Goal: Task Accomplishment & Management: Manage account settings

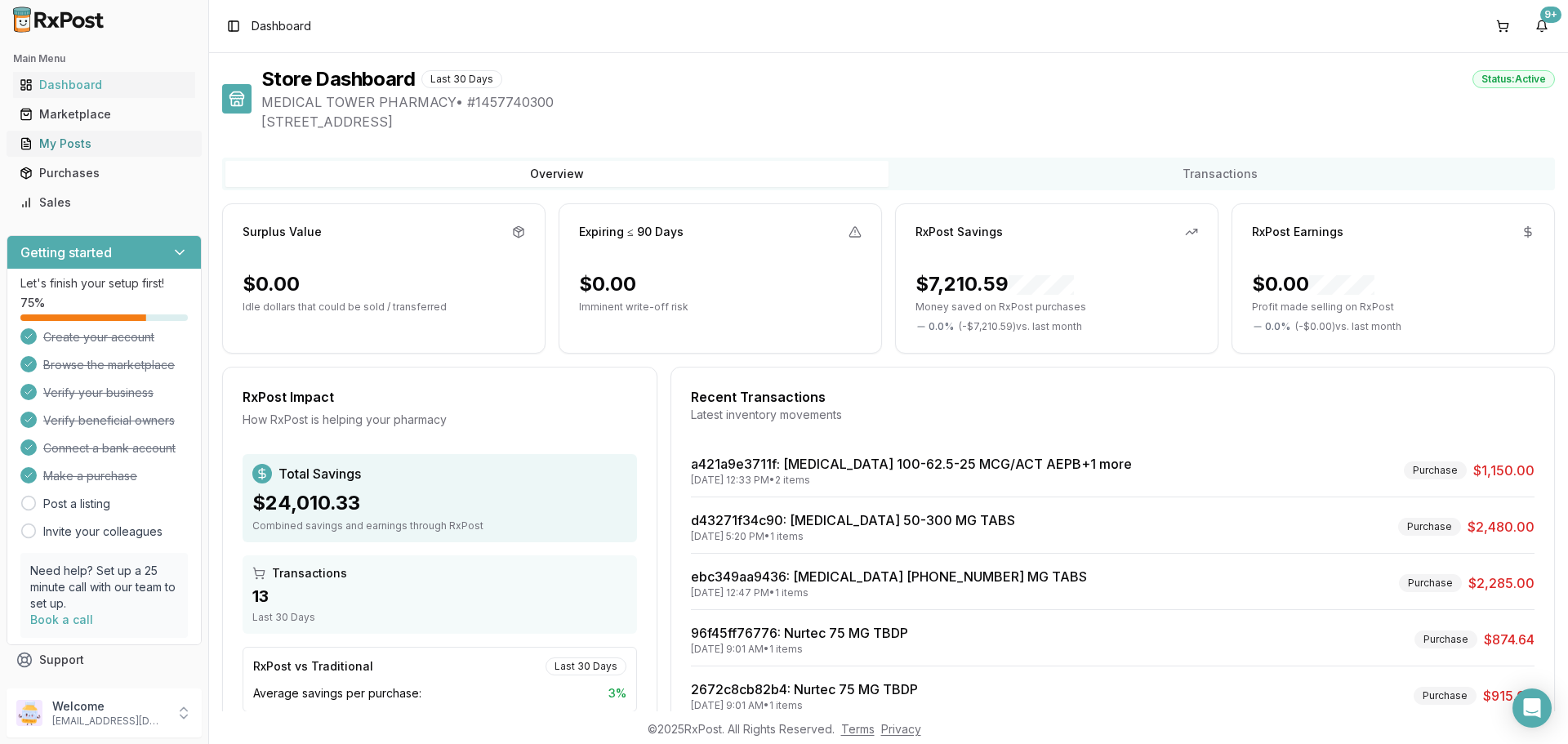
click at [60, 145] on div "My Posts" at bounding box center [104, 143] width 169 height 16
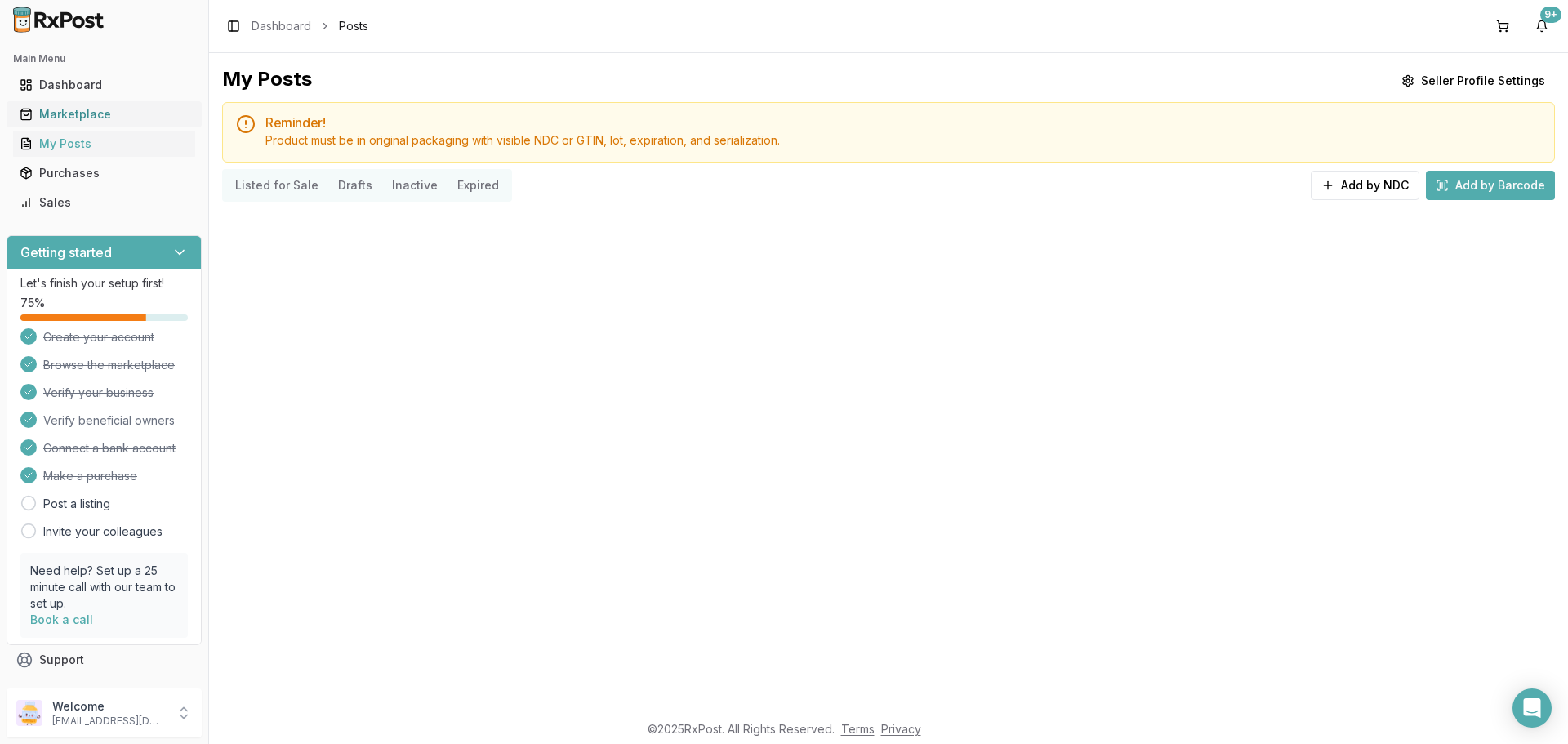
click at [67, 114] on div "Marketplace" at bounding box center [104, 114] width 169 height 16
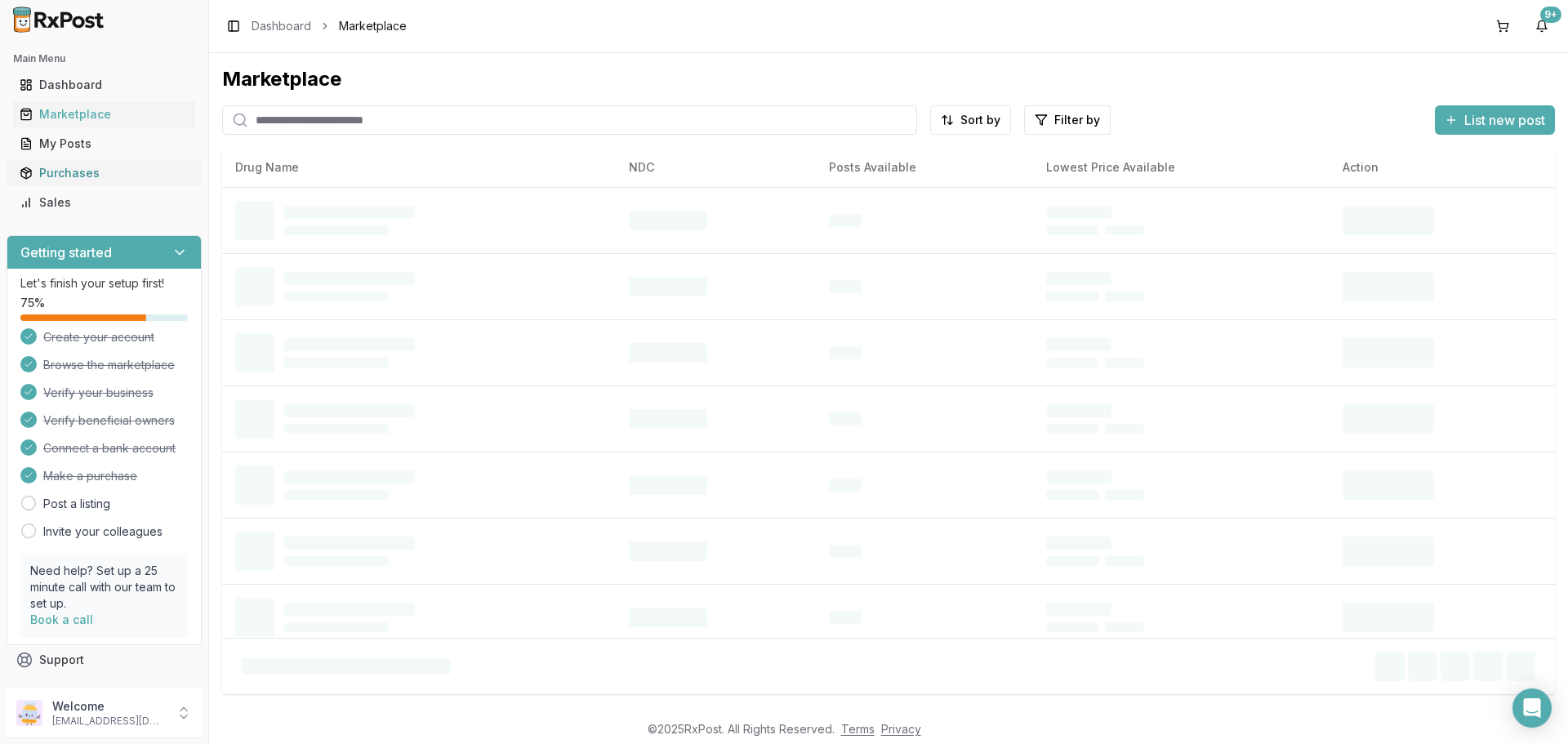
click at [51, 175] on div "Purchases" at bounding box center [104, 173] width 169 height 16
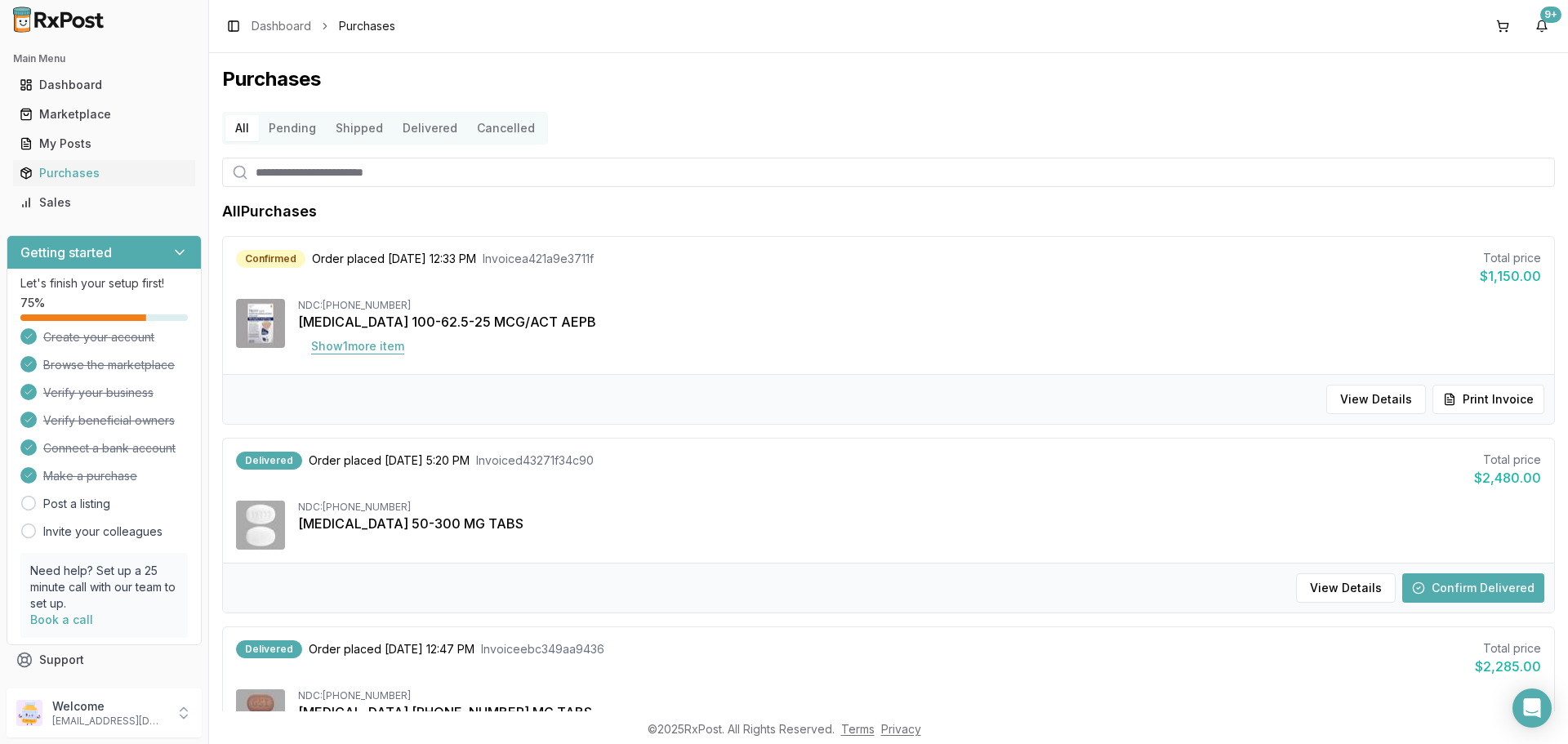
click at [359, 352] on button "Show 1 more item" at bounding box center [358, 346] width 119 height 30
click at [1370, 404] on button "View Details" at bounding box center [1376, 399] width 100 height 30
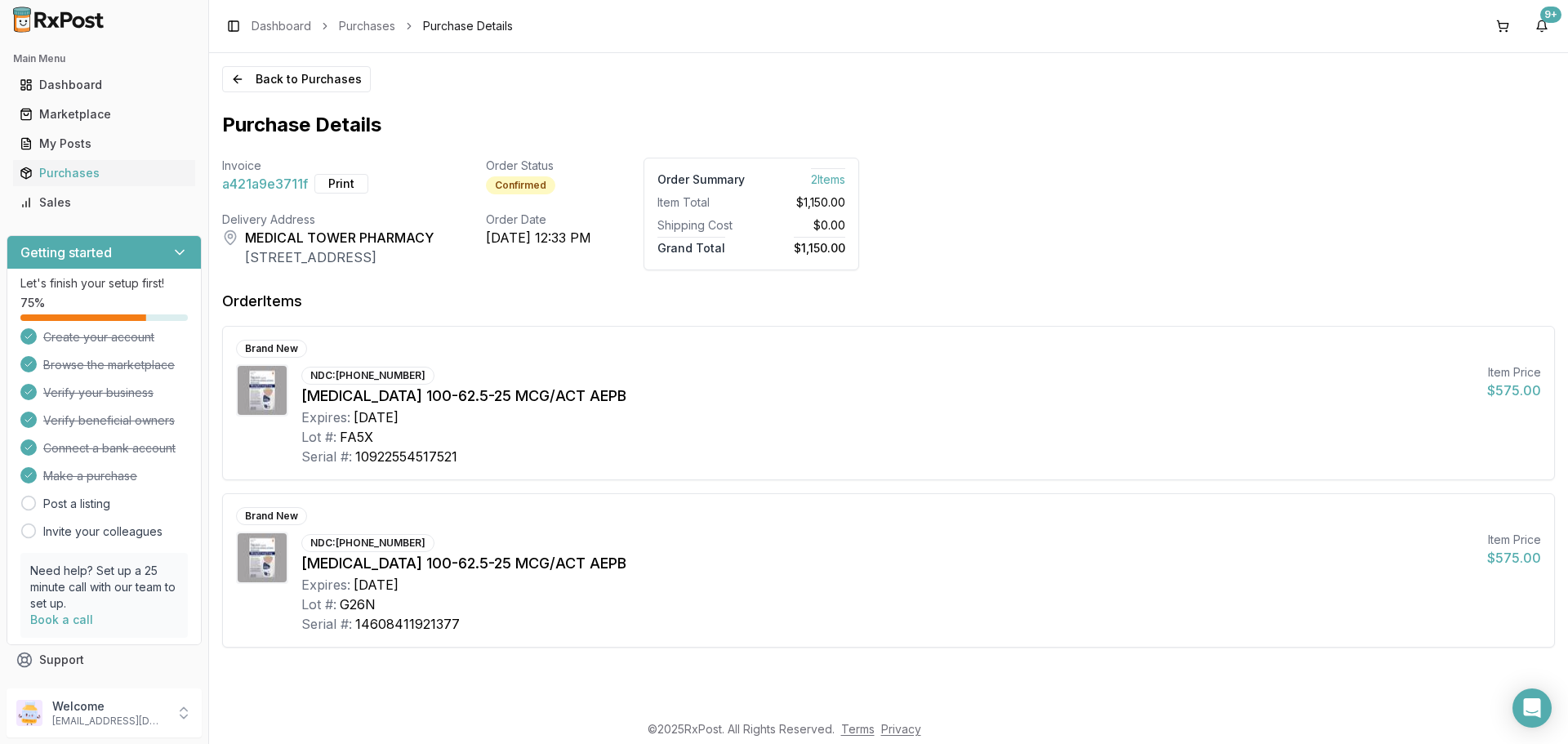
click at [401, 372] on div "NDC: [PHONE_NUMBER]" at bounding box center [368, 375] width 133 height 18
click at [331, 178] on button "Print" at bounding box center [341, 183] width 54 height 20
click at [1513, 603] on div "NDC: 00173-0887-10 Trelegy Ellipta 100-62.5-25 MCG/ACT AEPB Expires: 2027-02-01…" at bounding box center [888, 582] width 1305 height 102
drag, startPoint x: 1121, startPoint y: 626, endPoint x: 1179, endPoint y: 564, distance: 84.9
click at [1129, 625] on div "Serial #: 14608411921377" at bounding box center [887, 623] width 1173 height 20
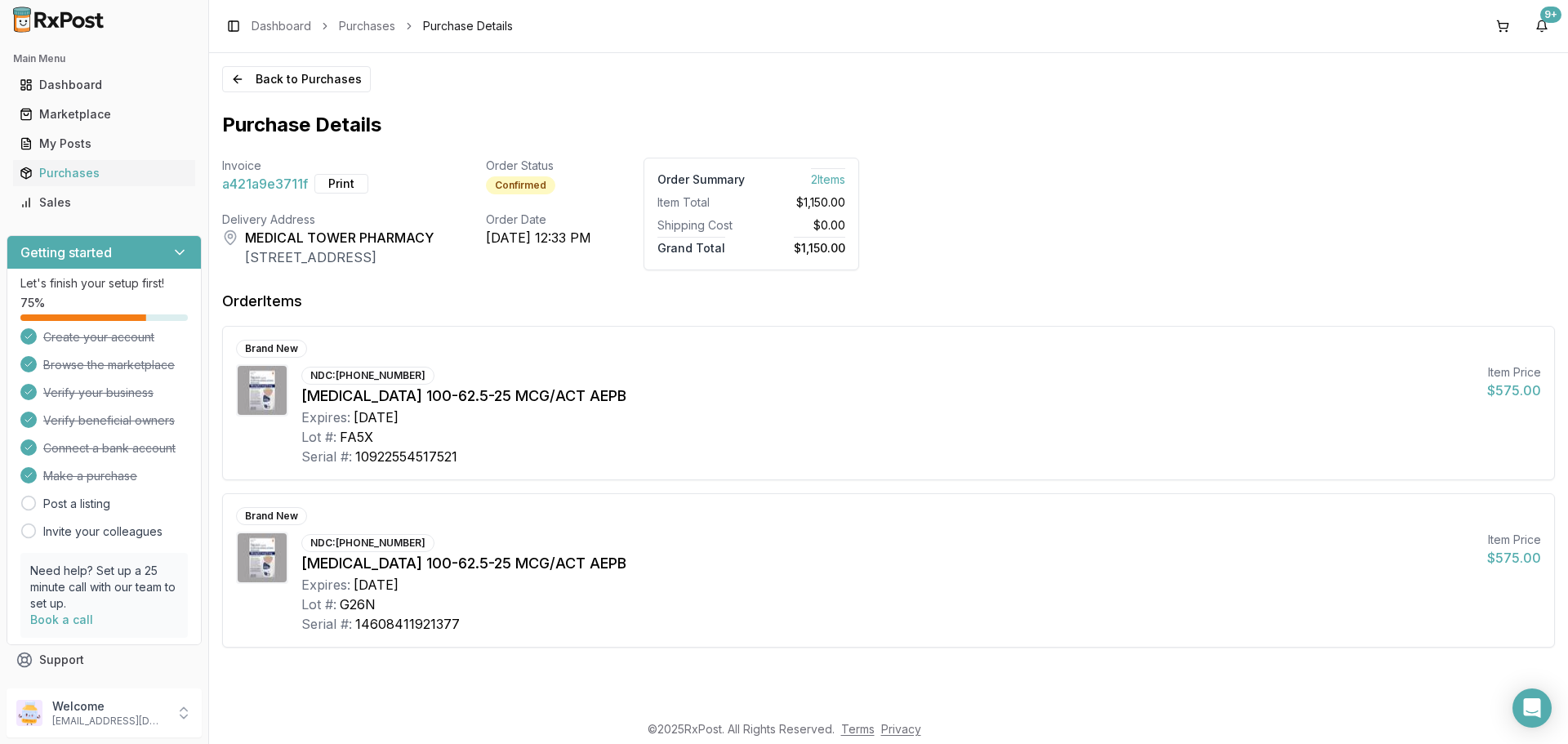
click at [846, 187] on div "2 Item s" at bounding box center [801, 179] width 88 height 16
